Goal: Task Accomplishment & Management: Manage account settings

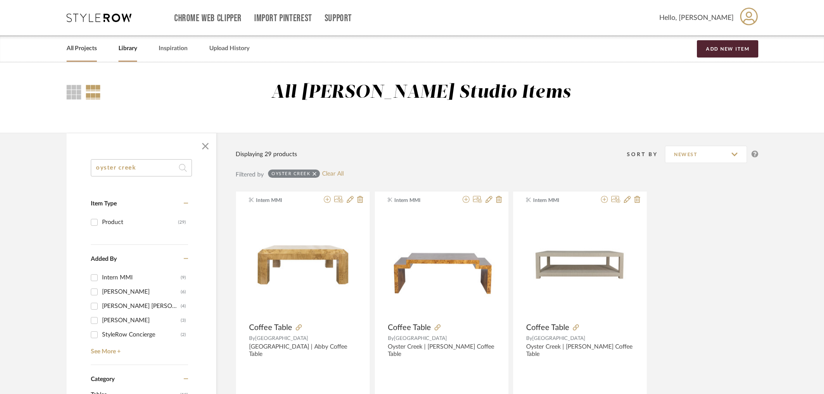
click at [78, 44] on link "All Projects" at bounding box center [82, 49] width 30 height 12
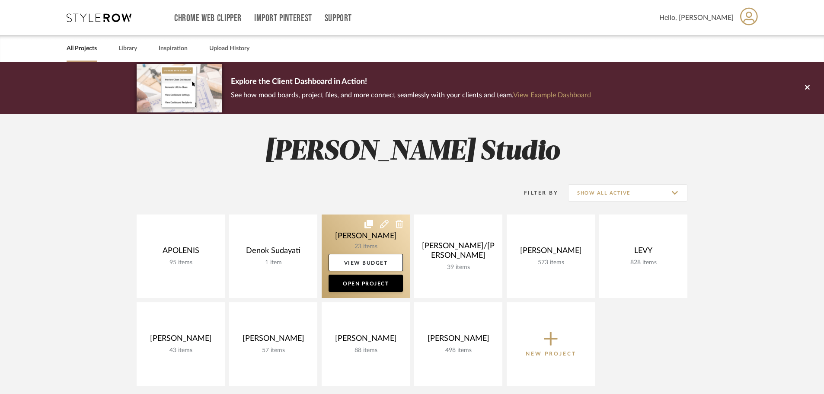
click at [366, 245] on link at bounding box center [366, 255] width 88 height 83
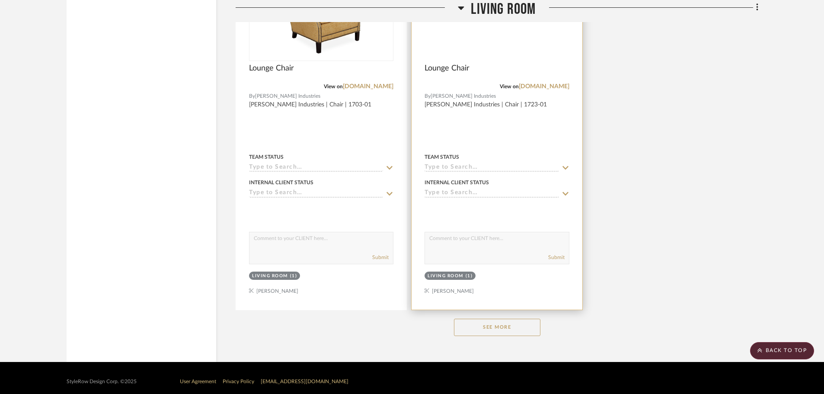
scroll to position [1166, 0]
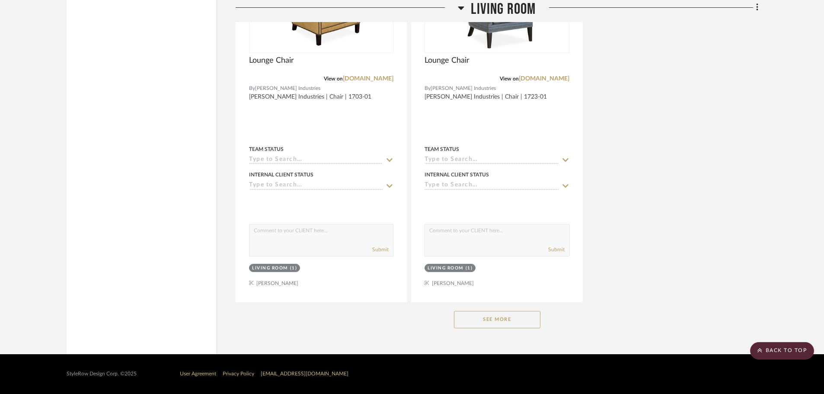
drag, startPoint x: 527, startPoint y: 333, endPoint x: 527, endPoint y: 327, distance: 6.1
click at [528, 333] on div "See More" at bounding box center [497, 319] width 523 height 35
click at [527, 327] on button "See More" at bounding box center [497, 319] width 86 height 17
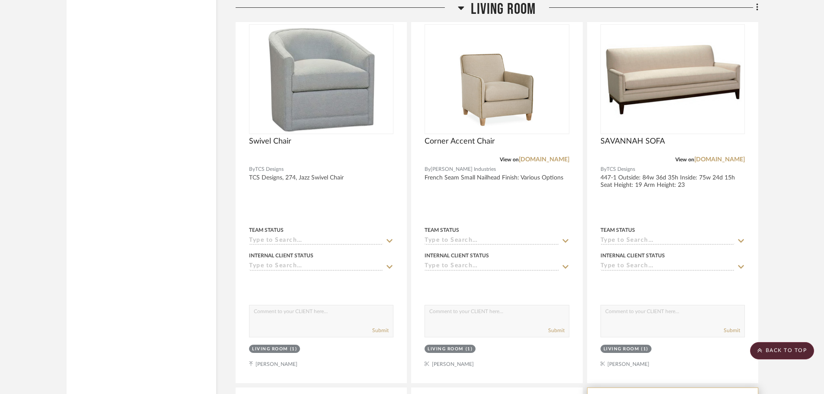
scroll to position [1728, 0]
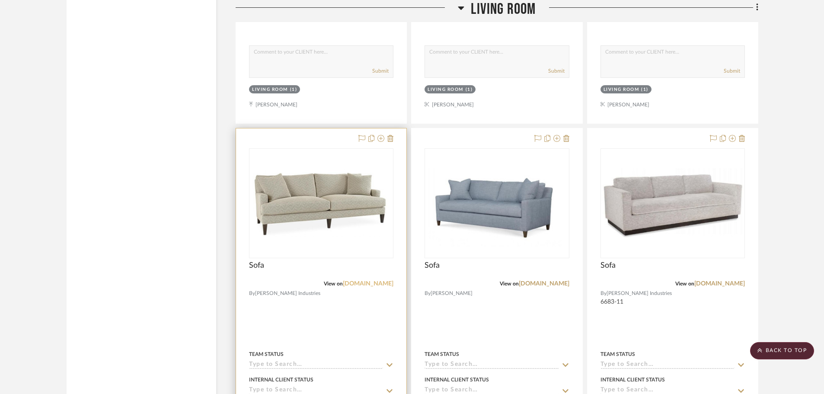
click at [379, 284] on link "[DOMAIN_NAME]" at bounding box center [368, 283] width 51 height 6
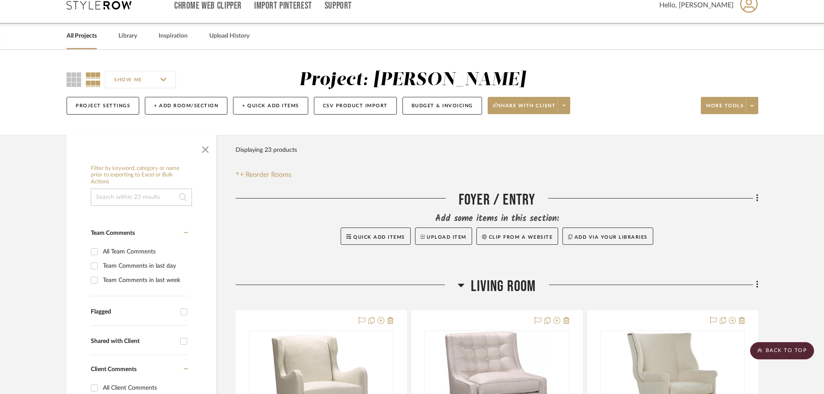
scroll to position [0, 0]
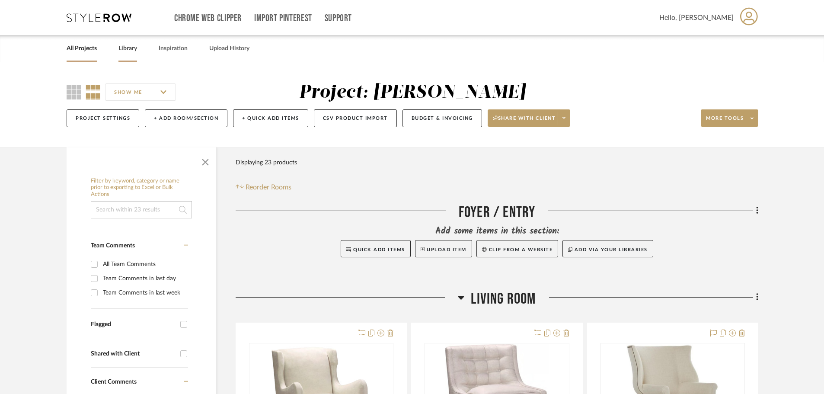
click at [134, 48] on link "Library" at bounding box center [127, 49] width 19 height 12
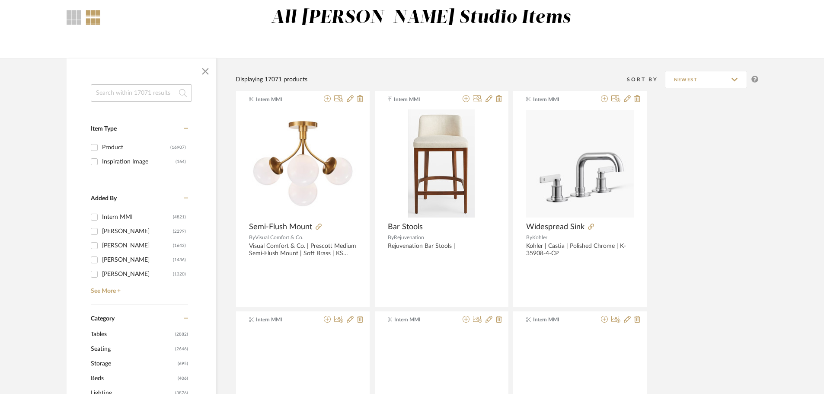
scroll to position [303, 0]
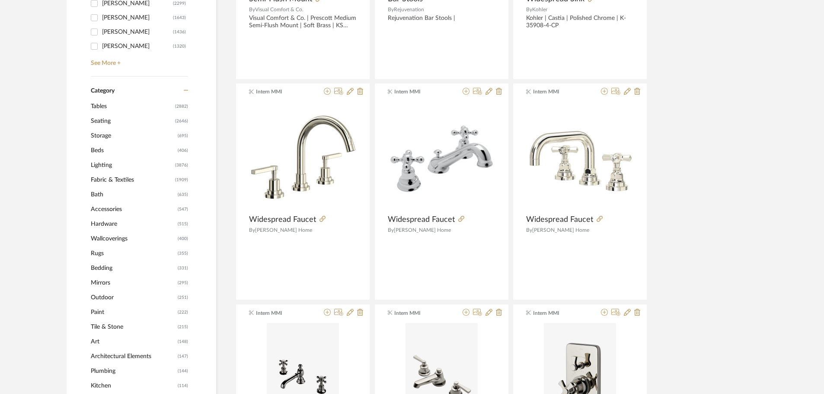
click at [105, 165] on span "Lighting" at bounding box center [132, 165] width 82 height 15
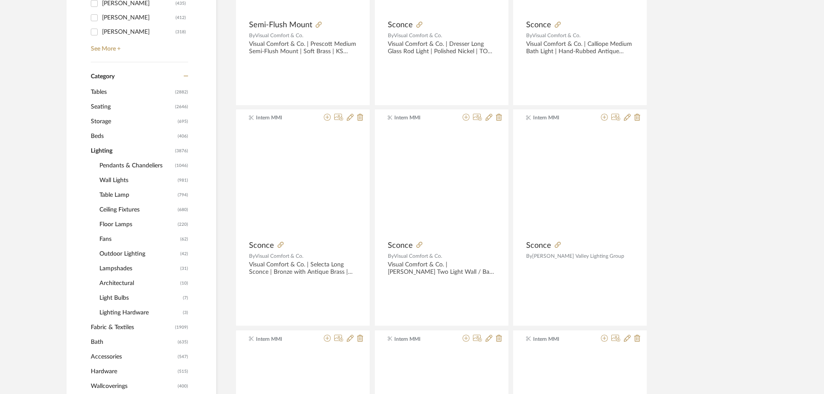
scroll to position [314, 0]
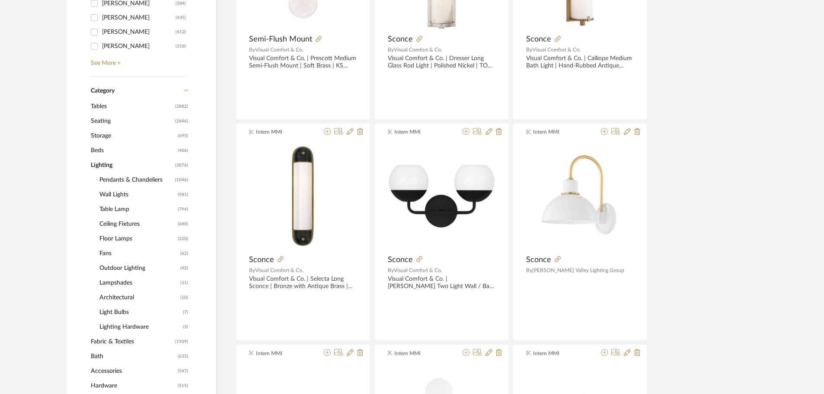
click at [123, 223] on span "Ceiling Fixtures" at bounding box center [137, 224] width 76 height 15
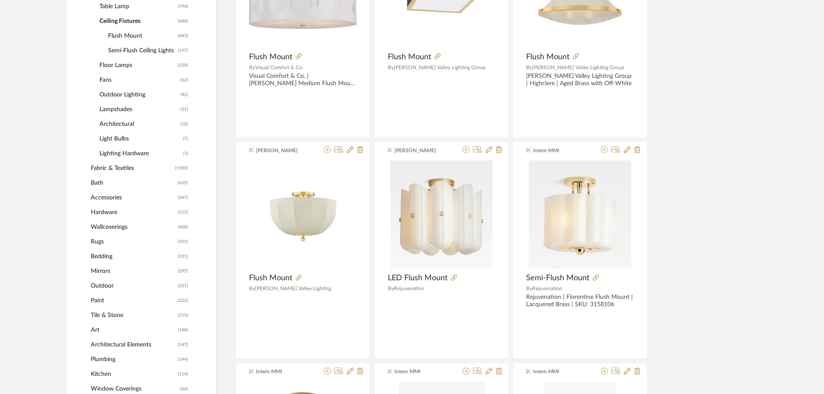
scroll to position [530, 0]
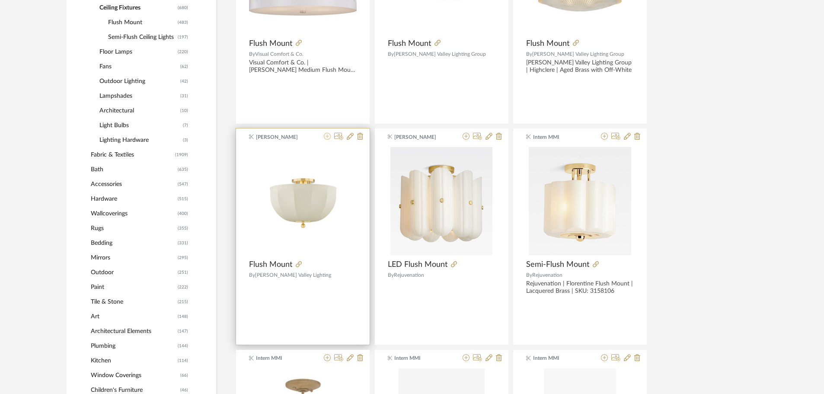
click at [328, 136] on icon at bounding box center [327, 136] width 7 height 7
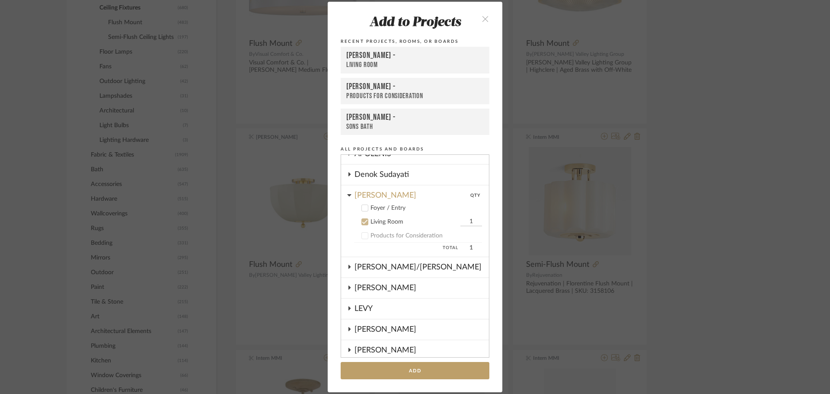
scroll to position [16, 0]
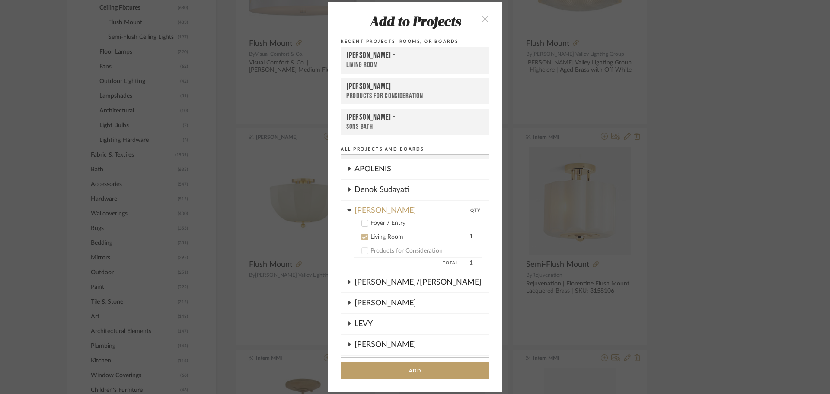
click at [366, 220] on label "Foyer / Entry" at bounding box center [418, 223] width 128 height 9
click at [363, 236] on icon at bounding box center [365, 237] width 6 height 6
click at [437, 368] on button "Add" at bounding box center [415, 371] width 149 height 18
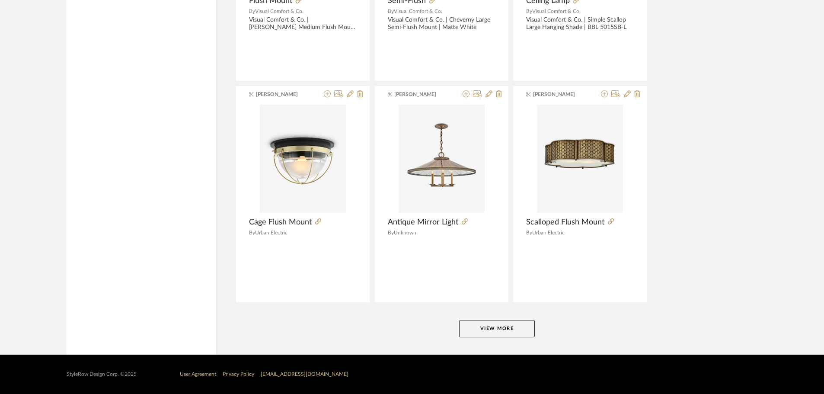
scroll to position [2563, 0]
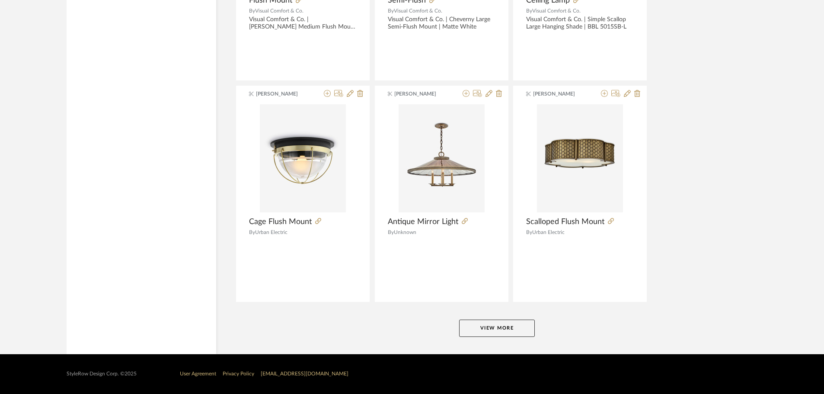
click at [489, 331] on button "View More" at bounding box center [497, 327] width 76 height 17
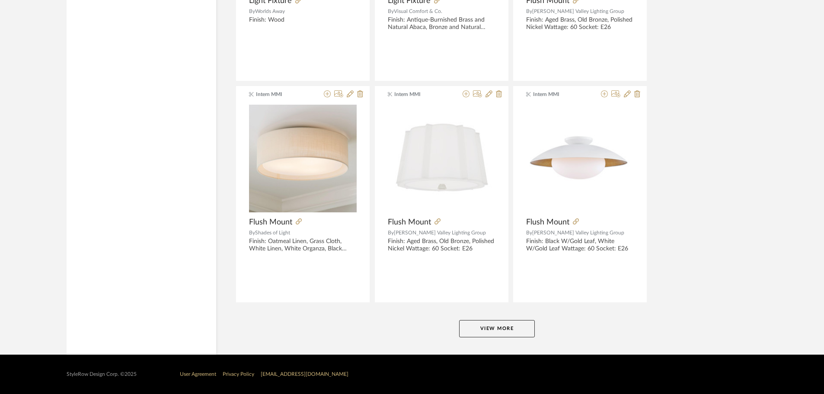
scroll to position [5216, 0]
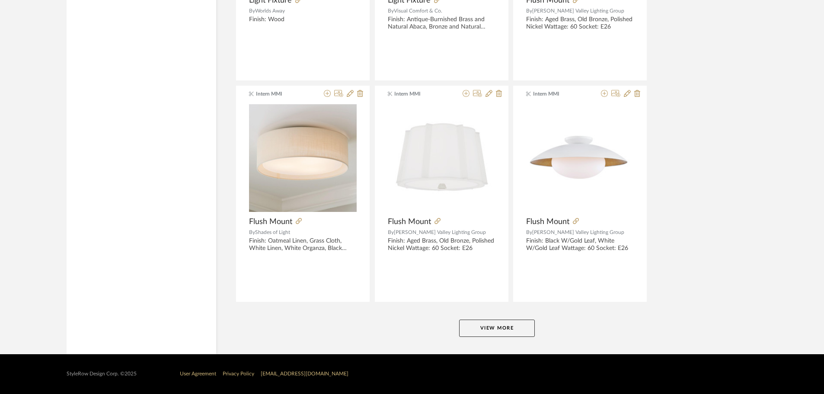
click at [516, 330] on button "View More" at bounding box center [497, 327] width 76 height 17
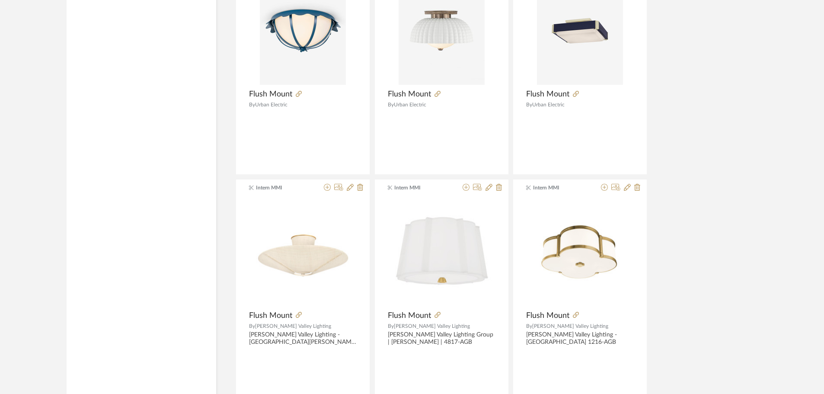
scroll to position [7290, 0]
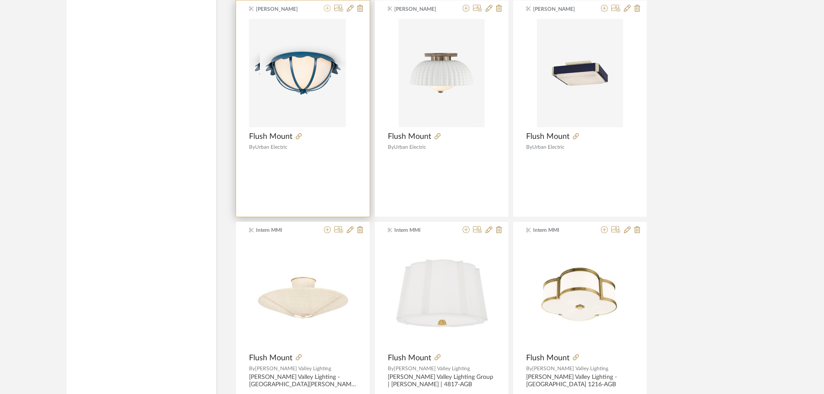
click at [326, 9] on icon at bounding box center [327, 8] width 7 height 7
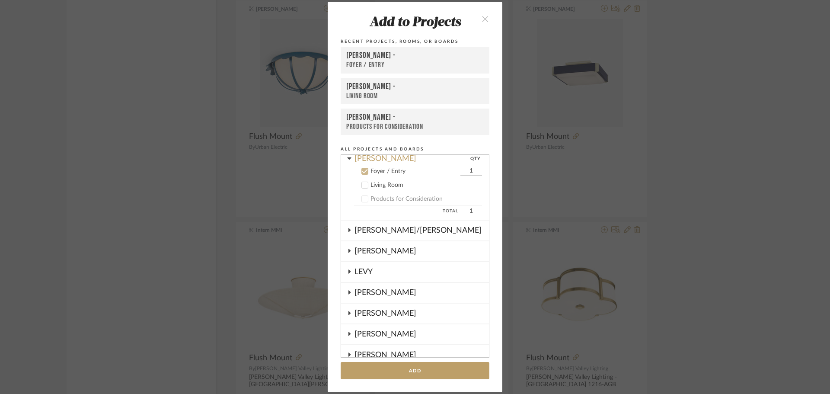
scroll to position [76, 0]
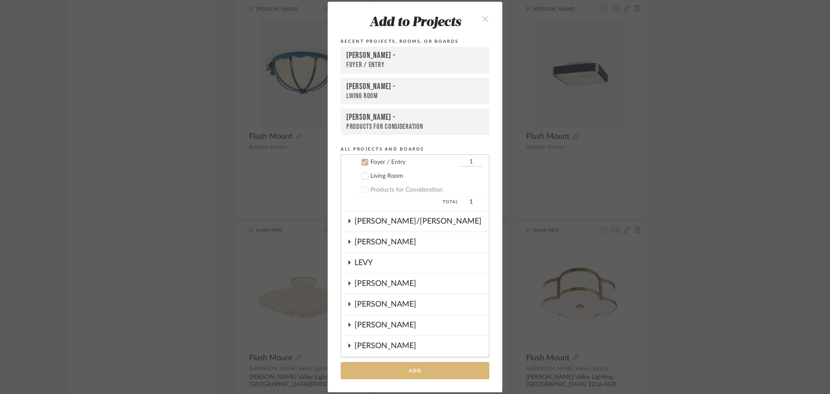
click at [413, 363] on button "Add" at bounding box center [415, 371] width 149 height 18
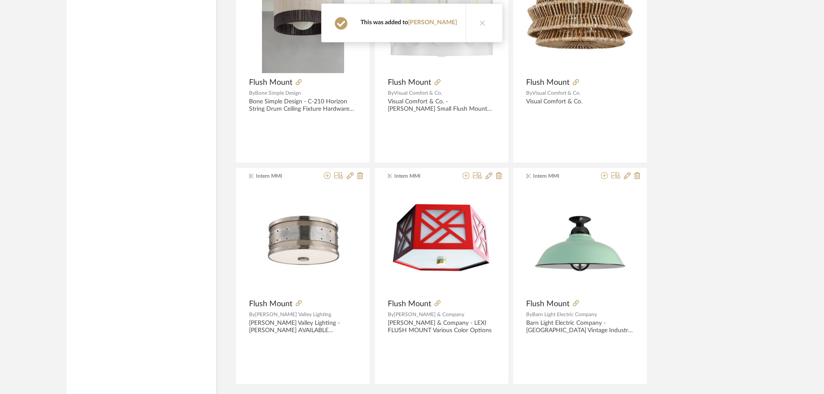
scroll to position [7852, 0]
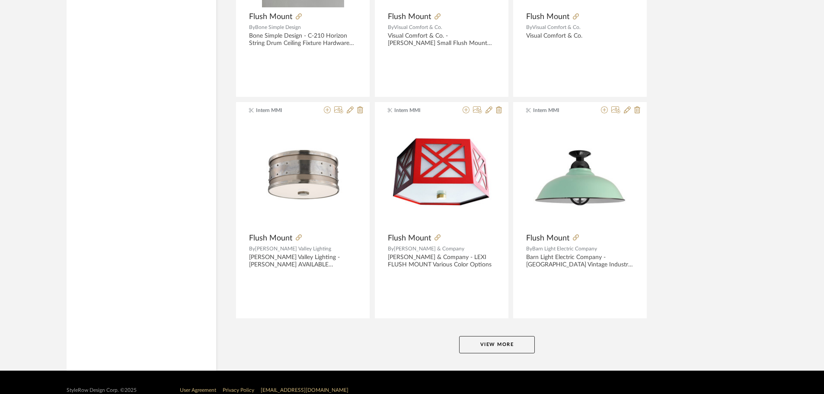
click at [508, 347] on button "View More" at bounding box center [497, 344] width 76 height 17
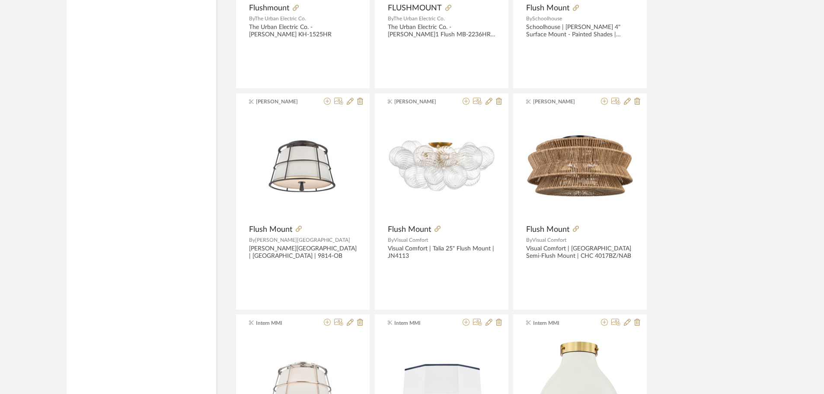
scroll to position [8760, 0]
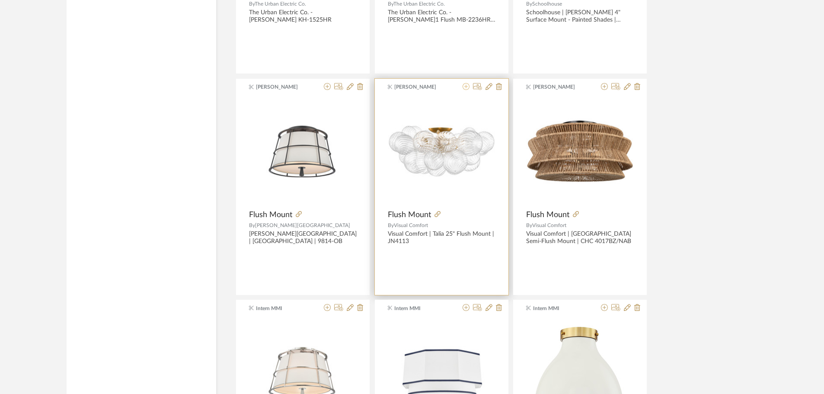
click at [464, 86] on icon at bounding box center [465, 86] width 7 height 7
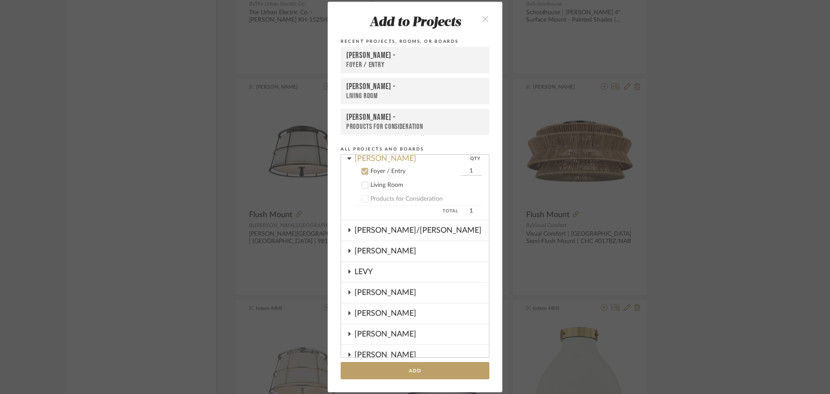
scroll to position [76, 0]
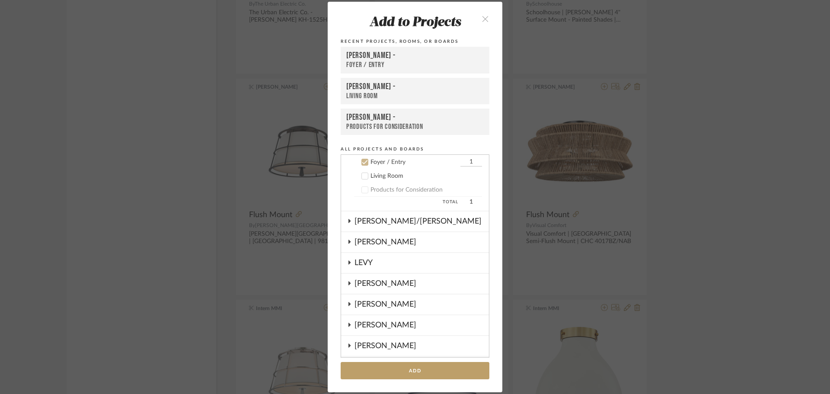
click at [388, 177] on div "Living Room" at bounding box center [426, 175] width 112 height 7
click at [381, 161] on div "Foyer / Entry" at bounding box center [414, 162] width 88 height 7
click at [412, 369] on button "Add" at bounding box center [415, 371] width 149 height 18
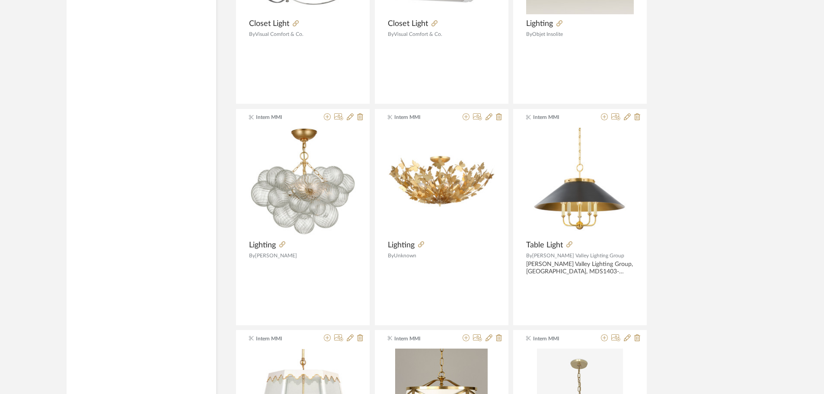
scroll to position [10056, 0]
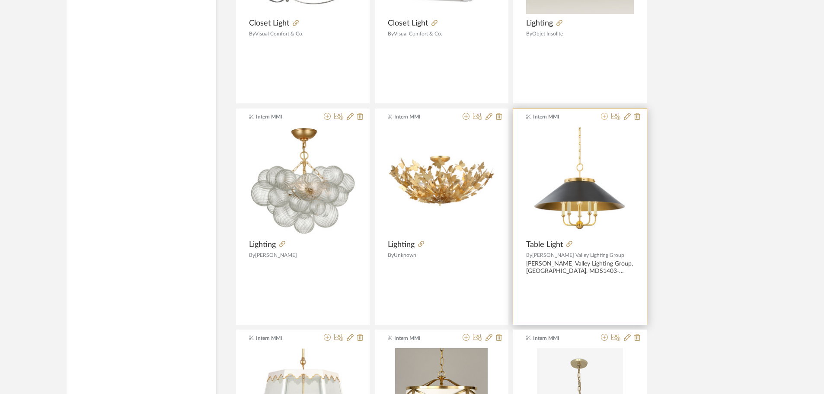
click at [605, 117] on icon at bounding box center [604, 116] width 7 height 7
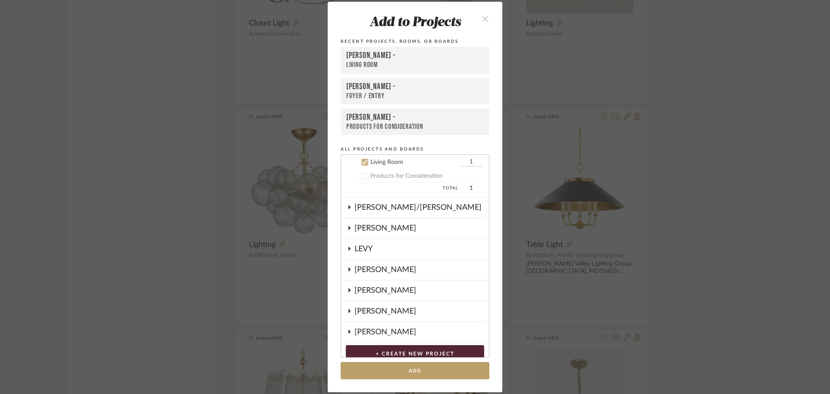
scroll to position [47, 0]
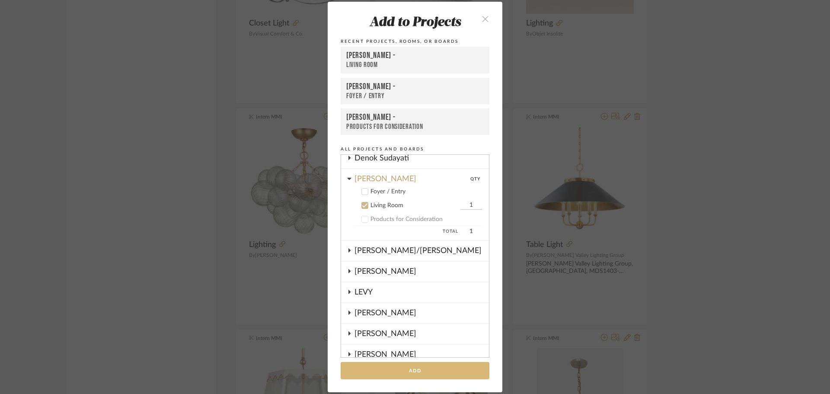
click at [414, 372] on button "Add" at bounding box center [415, 371] width 149 height 18
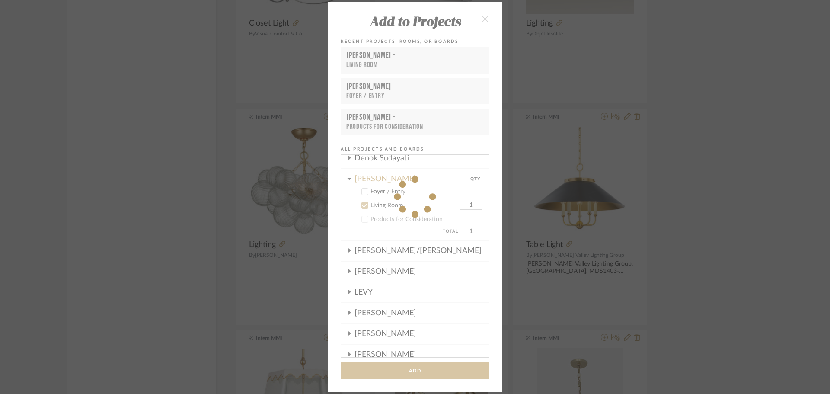
click at [737, 251] on div "Add to Projects Recent Projects, Rooms, or Boards [PERSON_NAME] - Living Room […" at bounding box center [415, 197] width 830 height 394
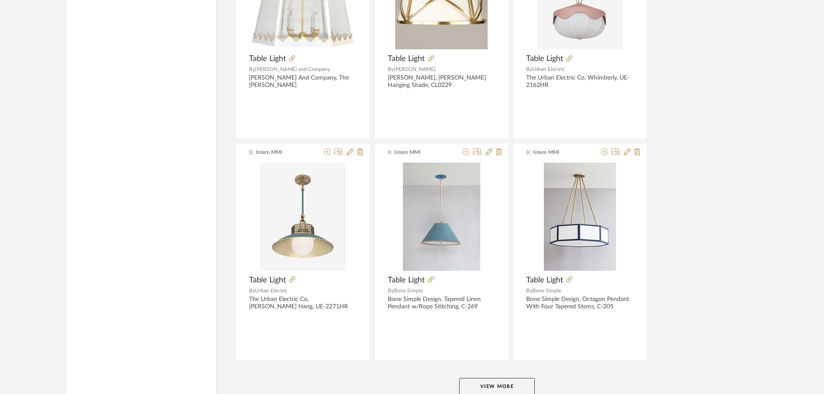
scroll to position [10521, 0]
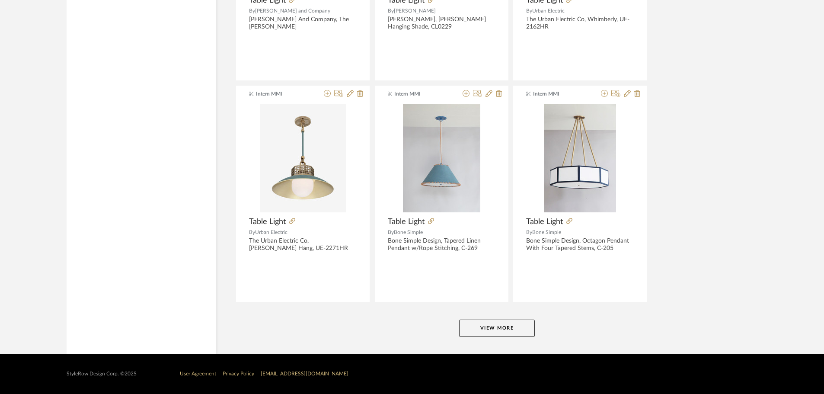
click at [526, 329] on button "View More" at bounding box center [497, 327] width 76 height 17
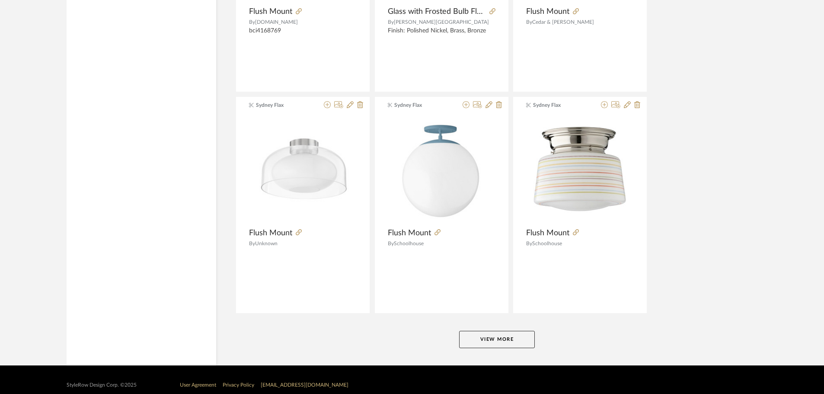
scroll to position [13174, 0]
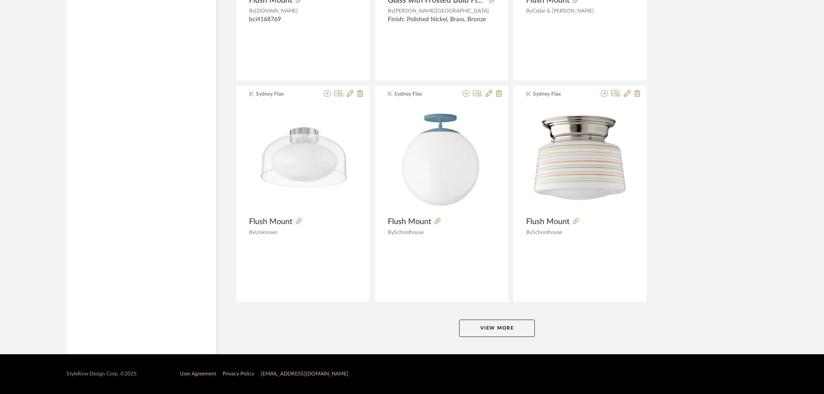
click at [496, 328] on button "View More" at bounding box center [497, 327] width 76 height 17
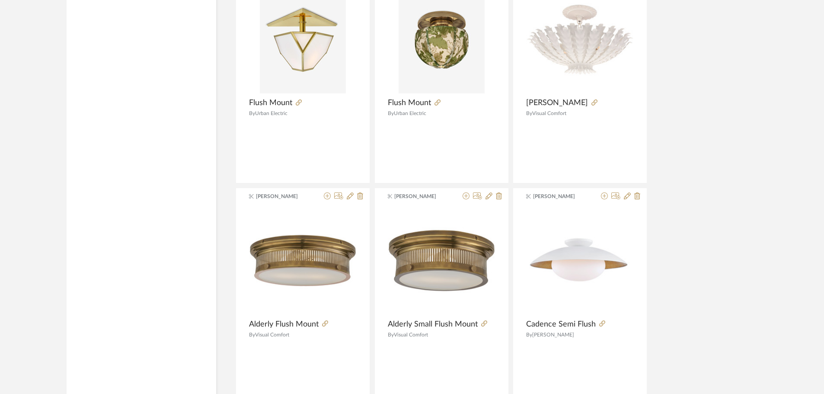
scroll to position [15827, 0]
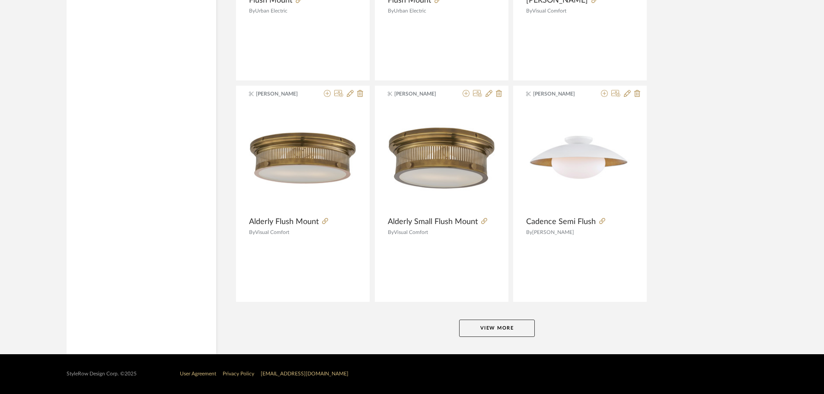
click at [494, 331] on button "View More" at bounding box center [497, 327] width 76 height 17
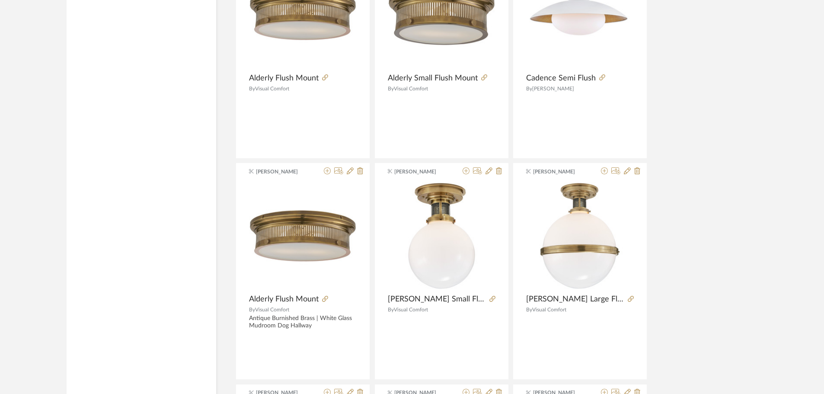
scroll to position [16000, 0]
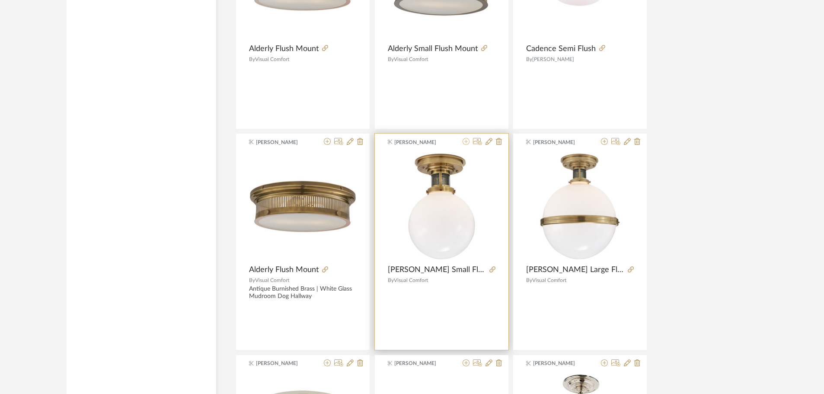
click at [465, 141] on icon at bounding box center [465, 141] width 7 height 7
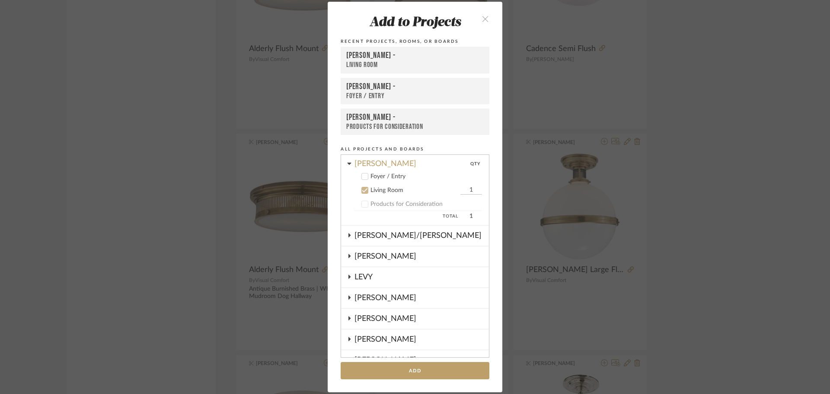
scroll to position [47, 0]
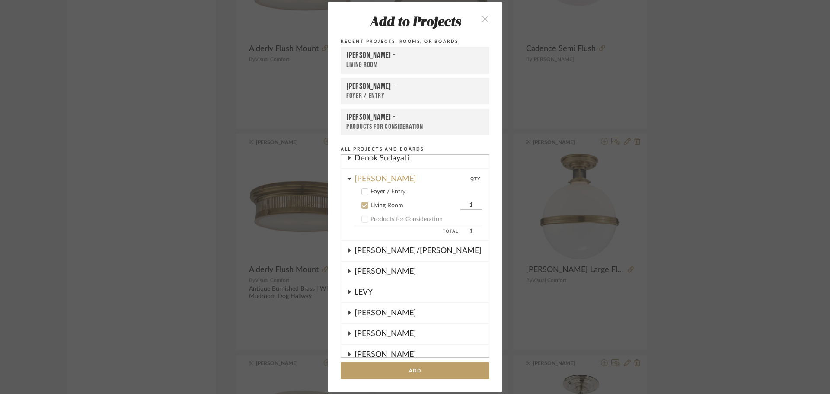
click at [372, 193] on div "Foyer / Entry" at bounding box center [426, 191] width 112 height 7
click at [370, 202] on div "Living Room" at bounding box center [414, 205] width 88 height 7
click at [425, 366] on button "Add" at bounding box center [415, 371] width 149 height 18
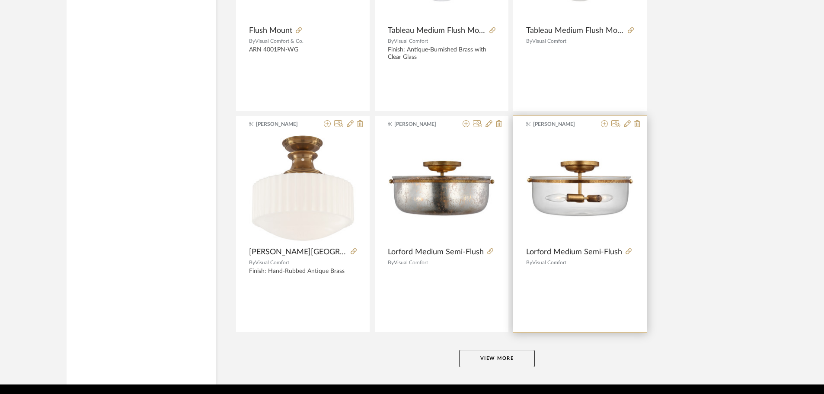
scroll to position [18480, 0]
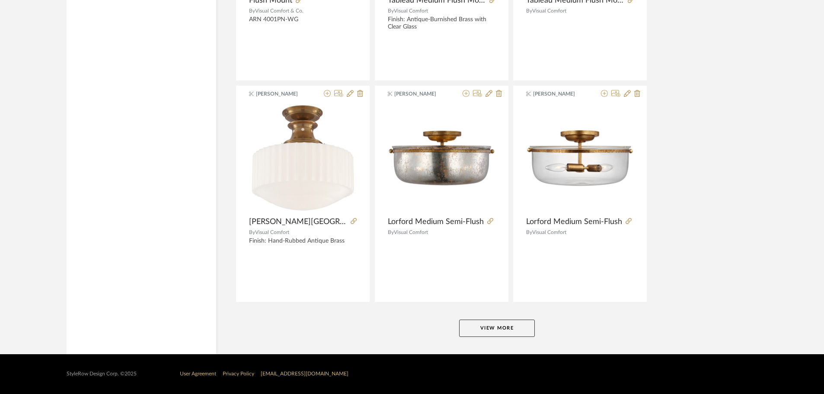
click at [505, 330] on button "View More" at bounding box center [497, 327] width 76 height 17
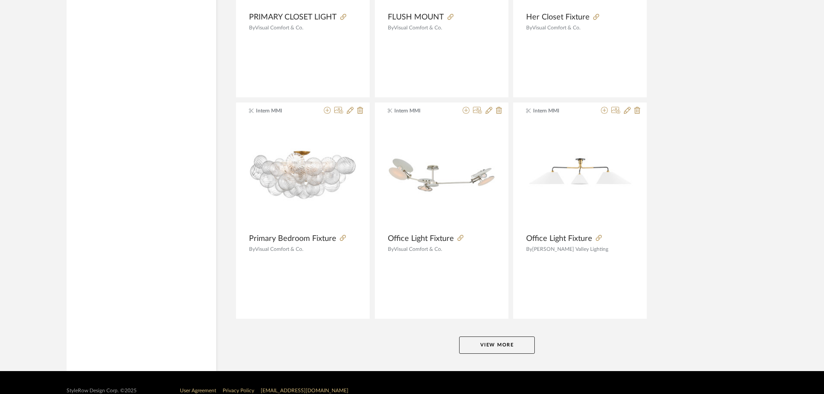
scroll to position [21116, 0]
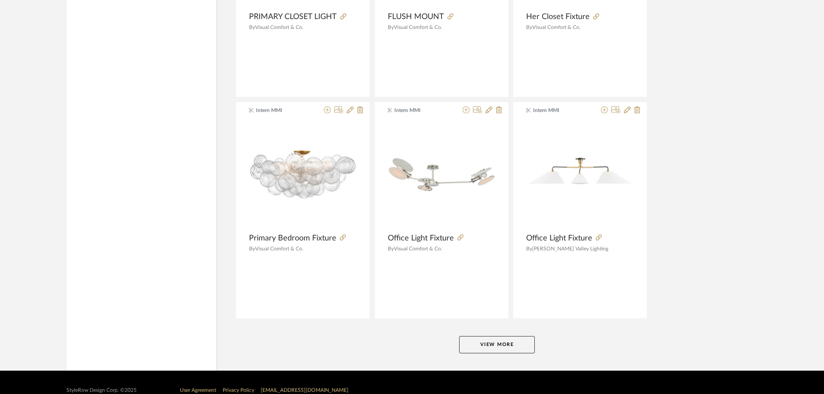
click at [483, 336] on button "View More" at bounding box center [497, 344] width 76 height 17
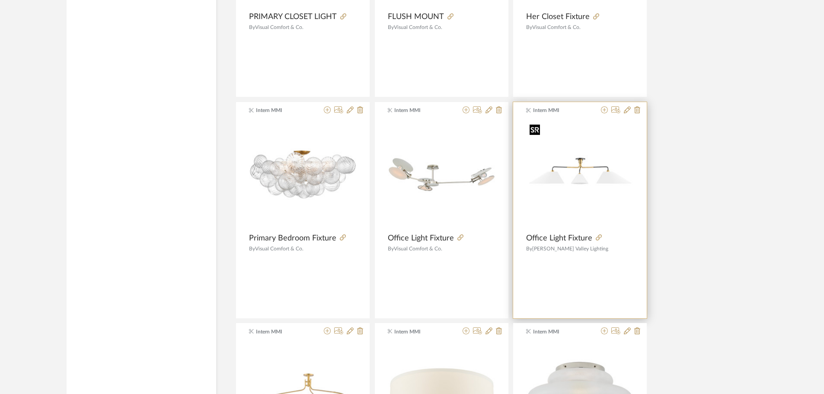
scroll to position [20943, 0]
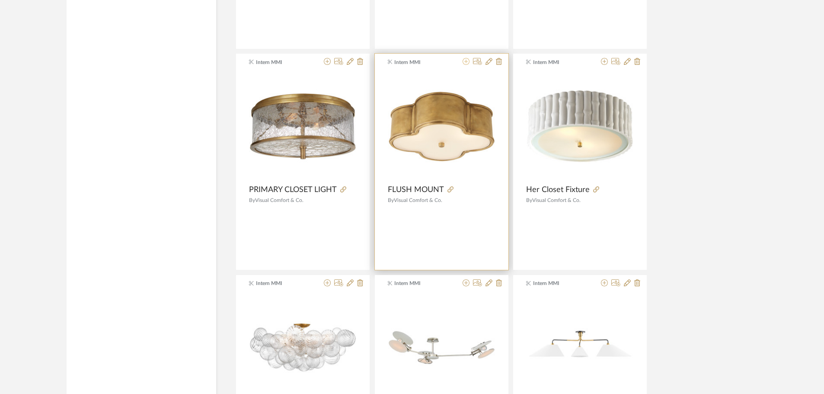
click at [465, 61] on icon at bounding box center [465, 61] width 7 height 7
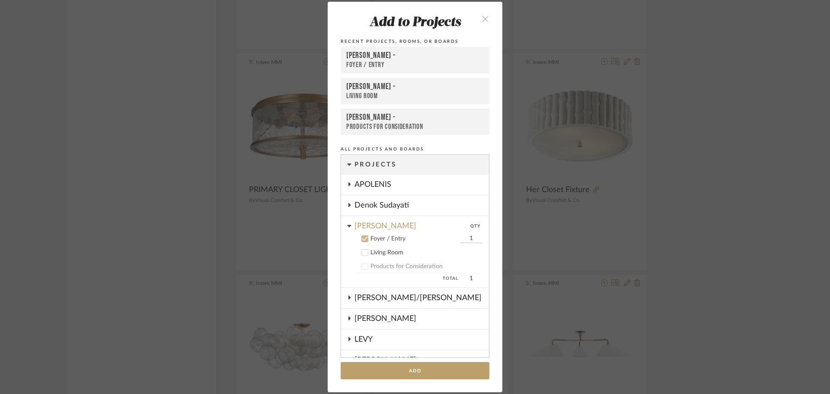
scroll to position [76, 0]
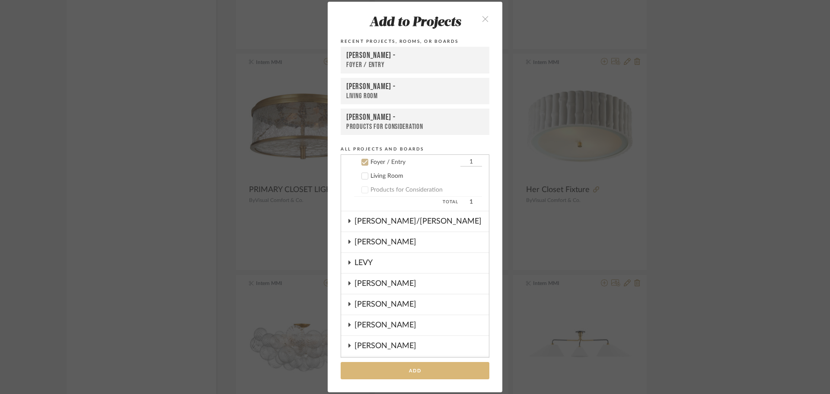
click at [424, 375] on button "Add" at bounding box center [415, 371] width 149 height 18
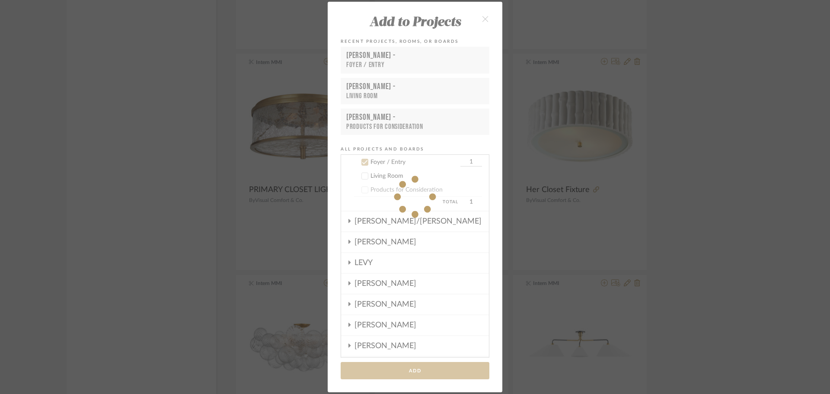
click at [746, 220] on div "Add to Projects Recent Projects, Rooms, or Boards [PERSON_NAME] - Foyer / Entry…" at bounding box center [415, 197] width 830 height 394
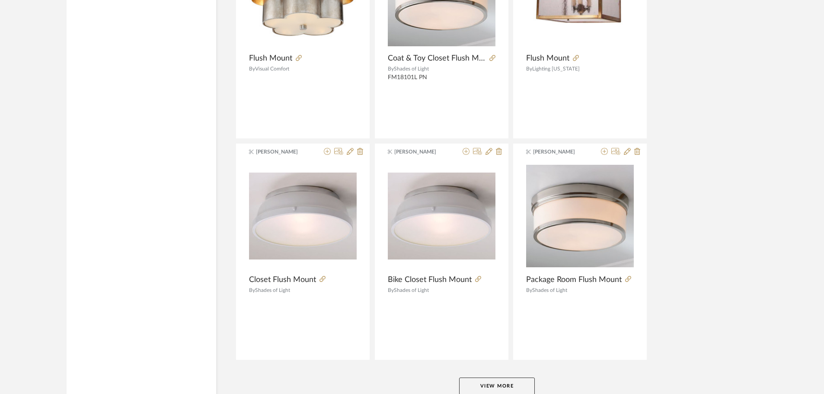
scroll to position [23785, 0]
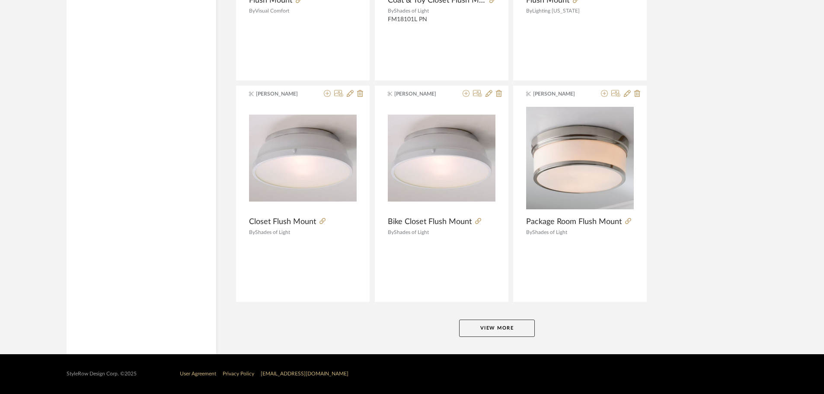
click at [497, 326] on button "View More" at bounding box center [497, 327] width 76 height 17
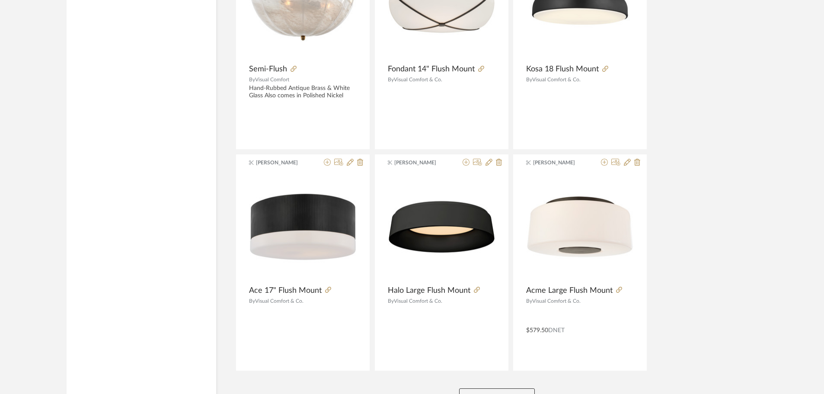
scroll to position [26438, 0]
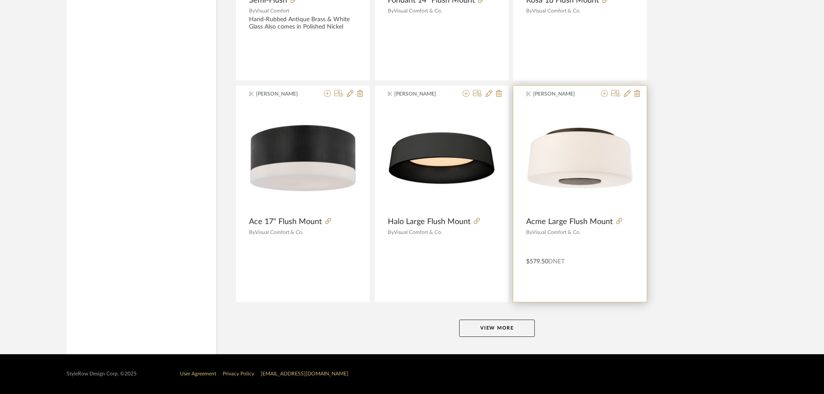
drag, startPoint x: 520, startPoint y: 325, endPoint x: 646, endPoint y: 249, distance: 146.6
click at [520, 324] on button "View More" at bounding box center [497, 327] width 76 height 17
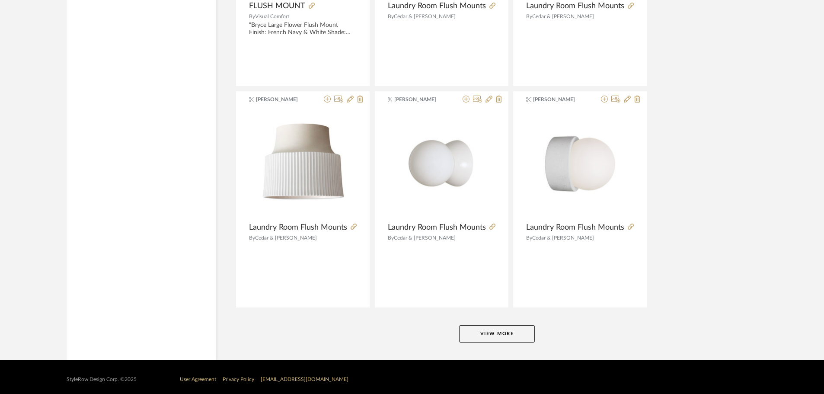
scroll to position [29091, 0]
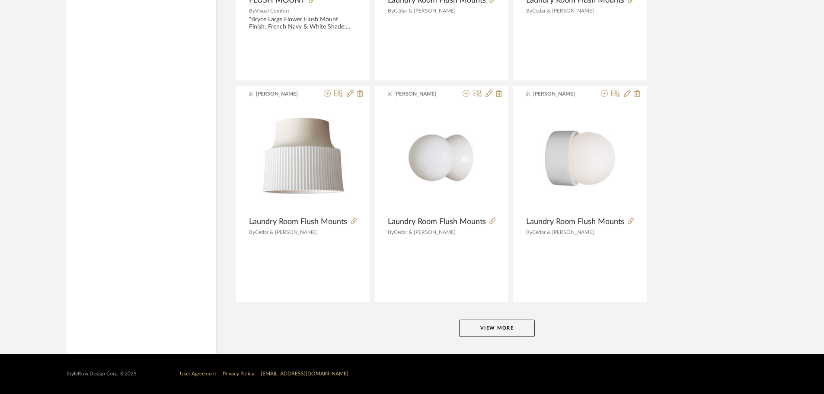
click at [525, 330] on button "View More" at bounding box center [497, 327] width 76 height 17
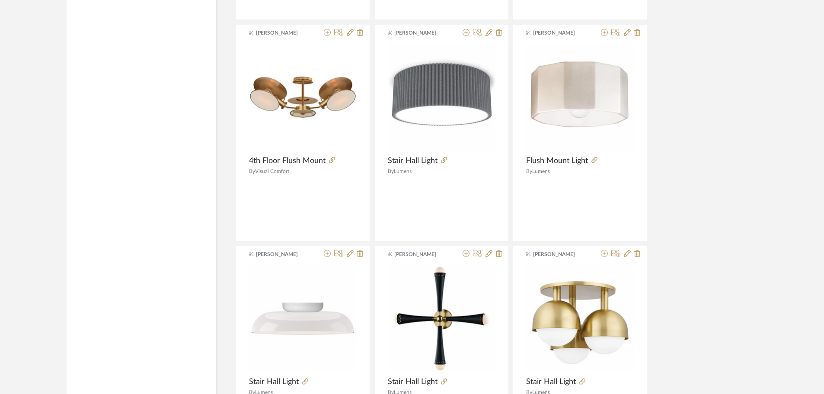
scroll to position [29609, 0]
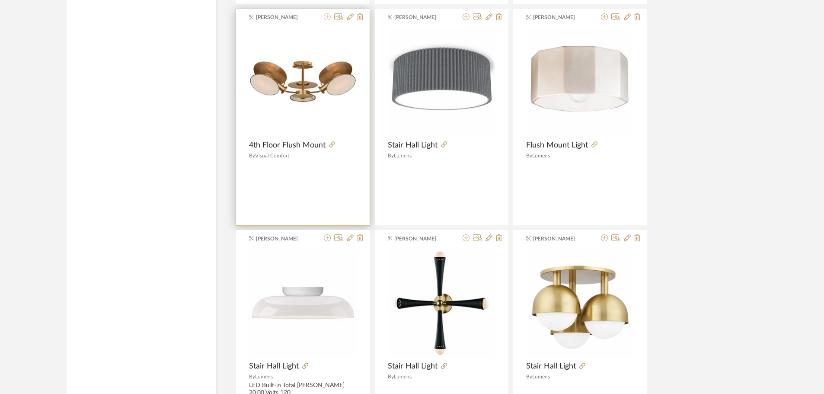
click at [328, 18] on icon at bounding box center [327, 16] width 7 height 7
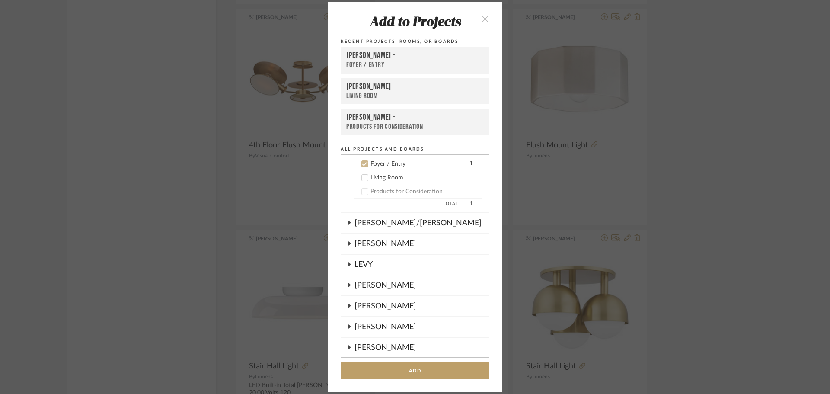
scroll to position [76, 0]
click at [380, 177] on div "Living Room" at bounding box center [426, 175] width 112 height 7
click at [376, 165] on div "Foyer / Entry" at bounding box center [414, 162] width 88 height 7
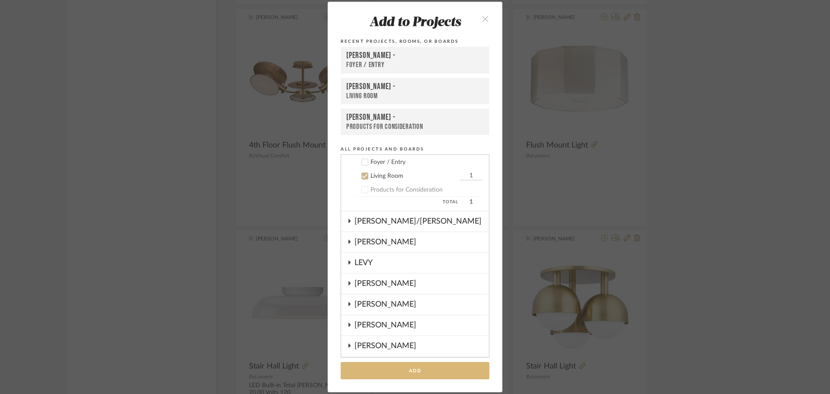
click at [392, 368] on button "Add" at bounding box center [415, 371] width 149 height 18
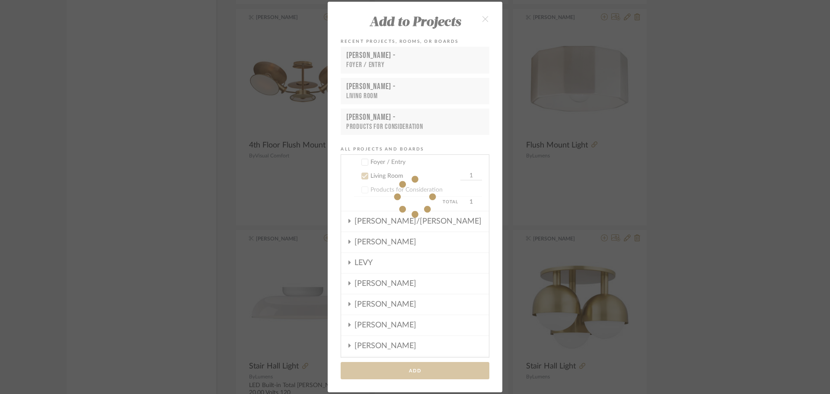
click at [707, 135] on div "Add to Projects Recent Projects, Rooms, or Boards [PERSON_NAME] - Foyer / Entry…" at bounding box center [415, 197] width 830 height 394
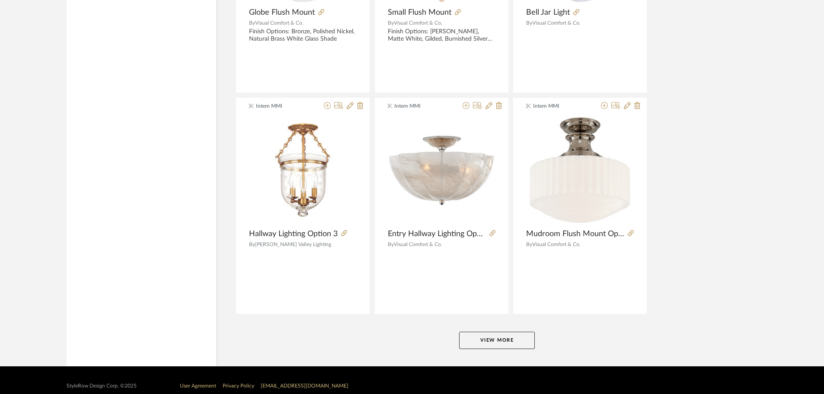
scroll to position [31743, 0]
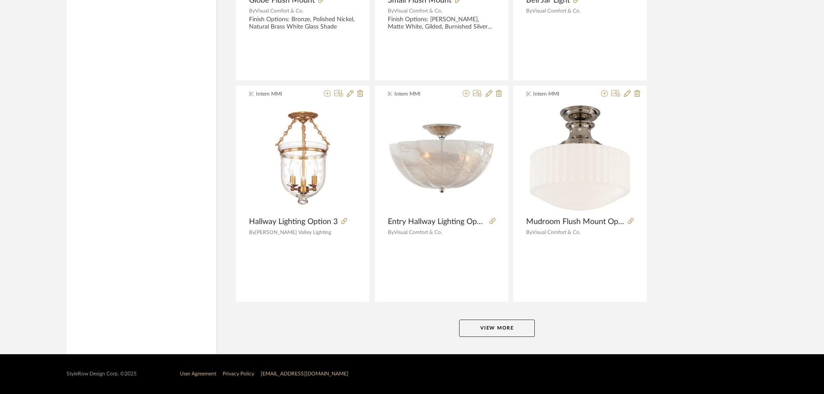
click at [482, 334] on button "View More" at bounding box center [497, 327] width 76 height 17
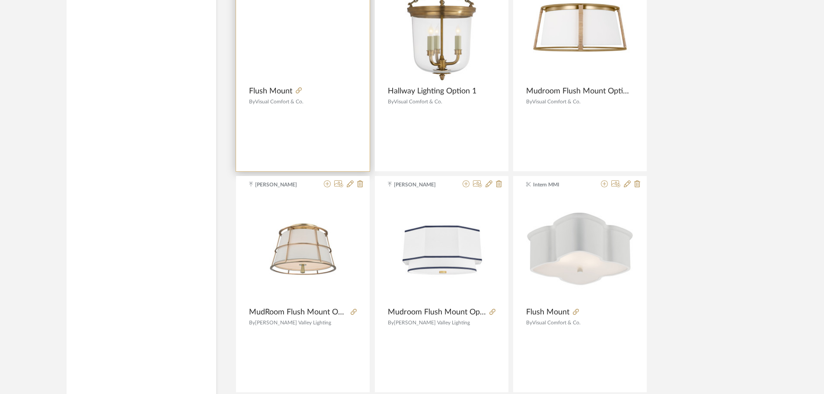
scroll to position [32219, 0]
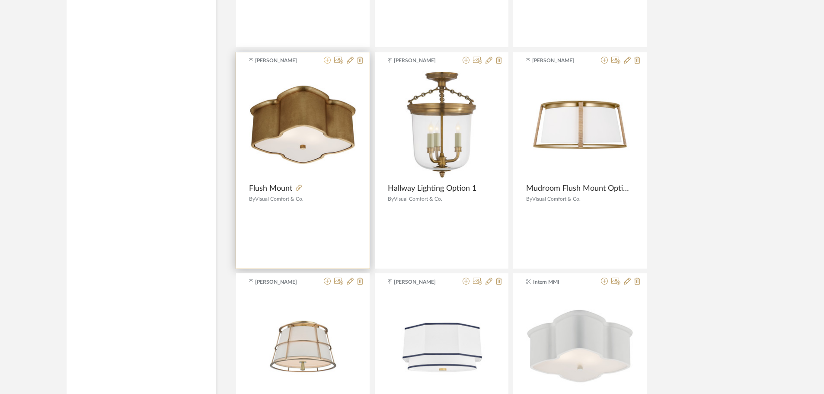
click at [328, 61] on icon at bounding box center [327, 60] width 7 height 7
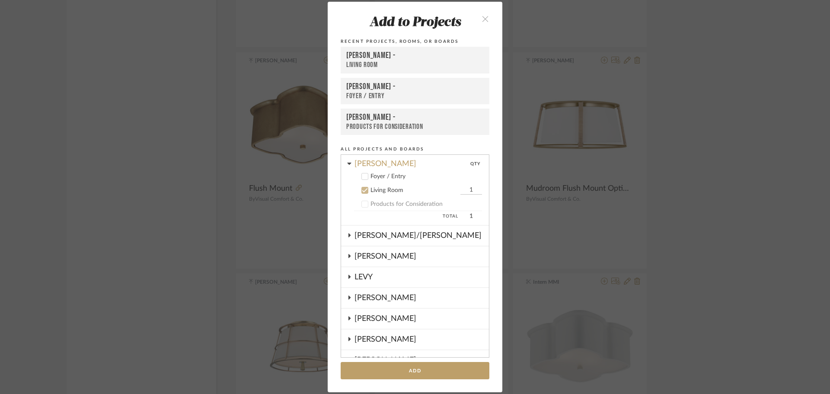
scroll to position [47, 0]
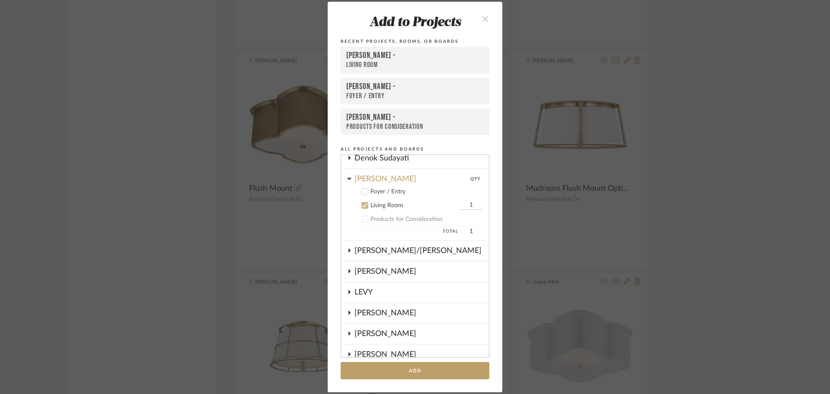
click at [377, 191] on div "Foyer / Entry" at bounding box center [426, 191] width 112 height 7
click at [372, 204] on div "Living Room" at bounding box center [414, 205] width 88 height 7
click at [418, 364] on button "Add" at bounding box center [415, 371] width 149 height 18
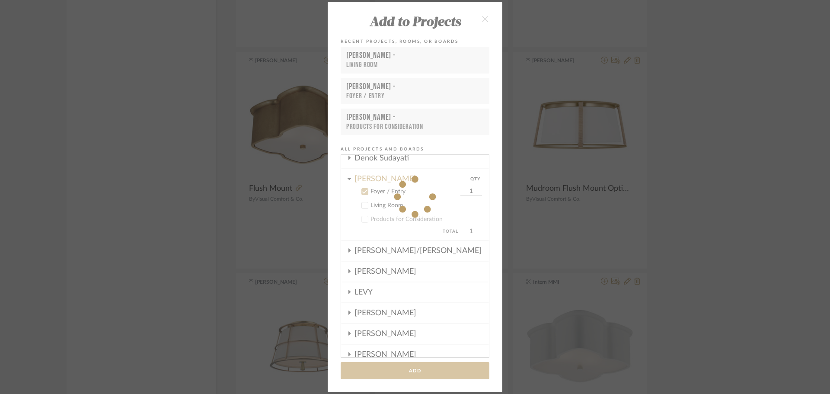
click at [774, 252] on div "Add to Projects Recent Projects, Rooms, or Boards [PERSON_NAME] - Living Room […" at bounding box center [415, 197] width 830 height 394
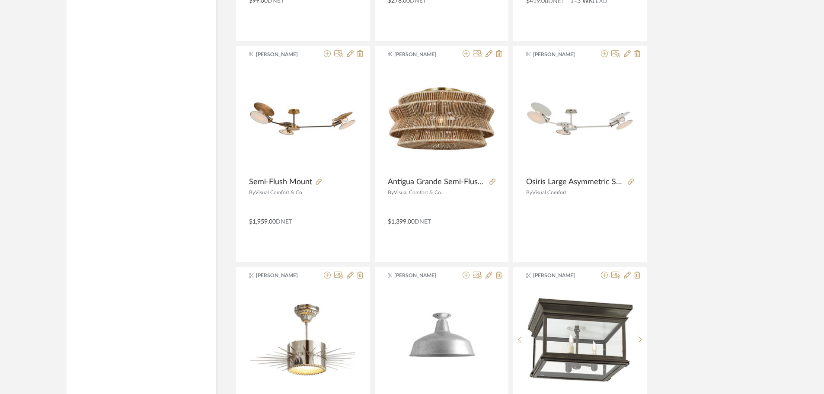
scroll to position [33343, 0]
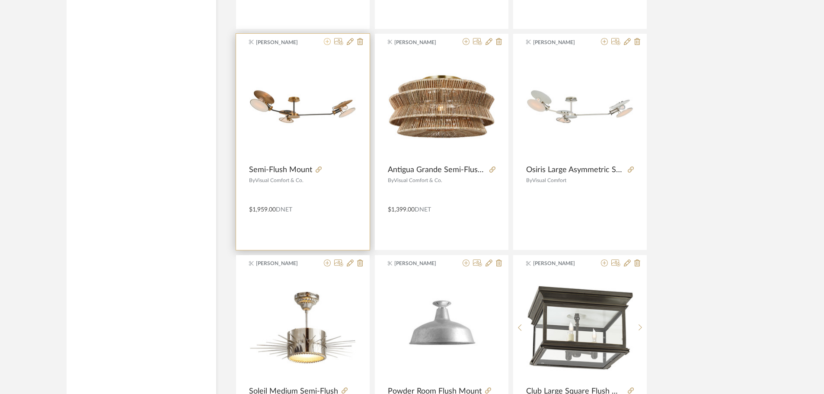
click at [325, 42] on icon at bounding box center [327, 41] width 7 height 7
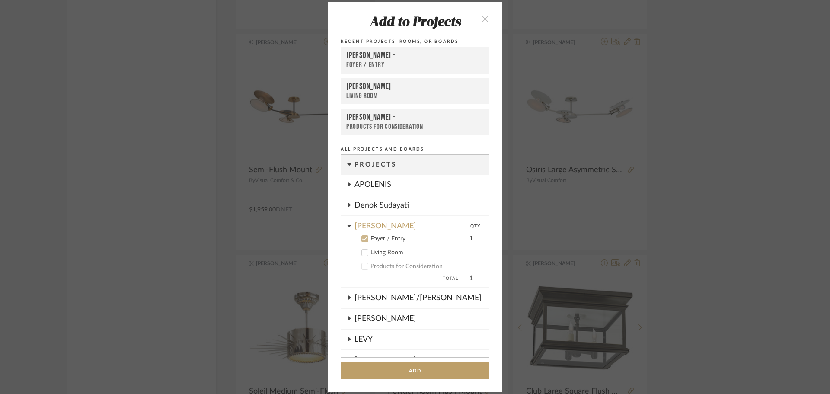
scroll to position [76, 0]
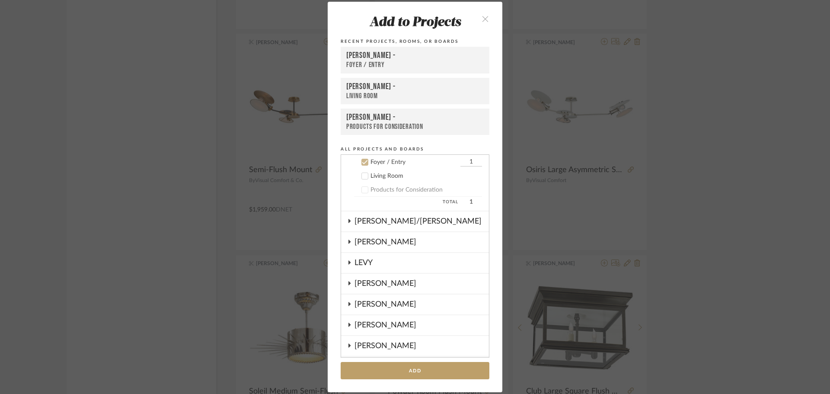
click at [381, 173] on div "Living Room" at bounding box center [426, 175] width 112 height 7
click at [381, 160] on div "Foyer / Entry" at bounding box center [414, 162] width 88 height 7
click at [403, 365] on button "Add" at bounding box center [415, 371] width 149 height 18
